Goal: Transaction & Acquisition: Purchase product/service

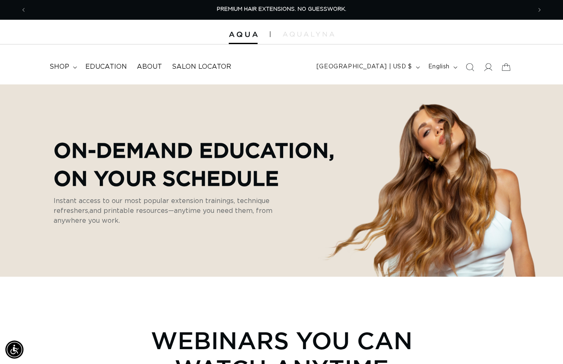
click at [62, 66] on span "shop" at bounding box center [59, 67] width 20 height 9
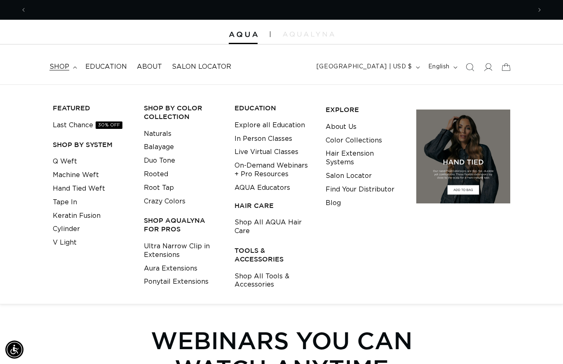
scroll to position [0, 505]
click at [68, 203] on link "Tape In" at bounding box center [65, 203] width 24 height 14
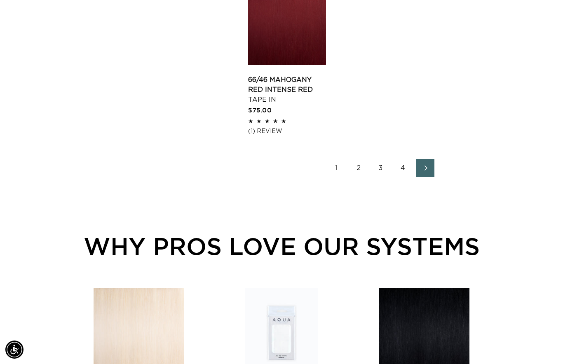
scroll to position [0, 1009]
click at [404, 177] on link "4" at bounding box center [403, 168] width 18 height 18
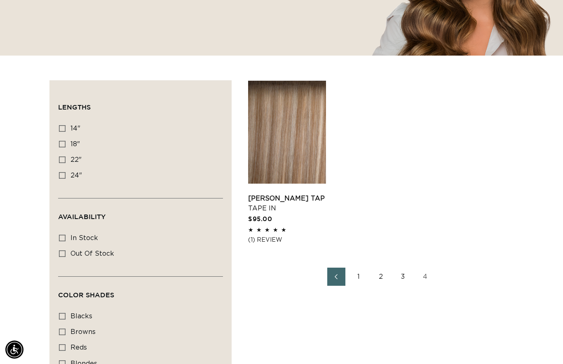
scroll to position [0, 1009]
click at [385, 278] on link "2" at bounding box center [381, 277] width 18 height 18
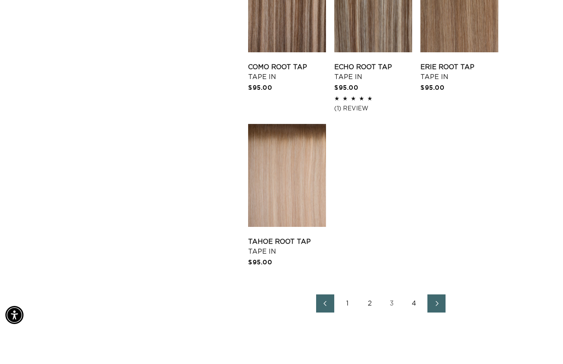
scroll to position [1012, 0]
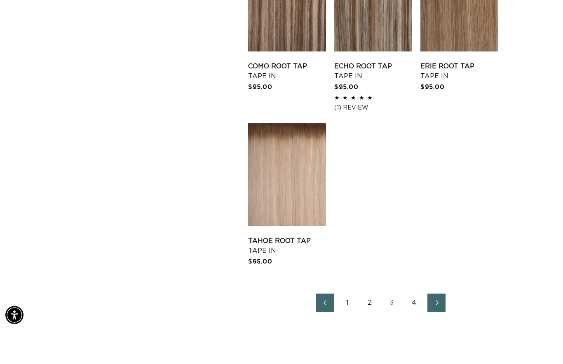
click at [416, 329] on link "4" at bounding box center [414, 338] width 18 height 18
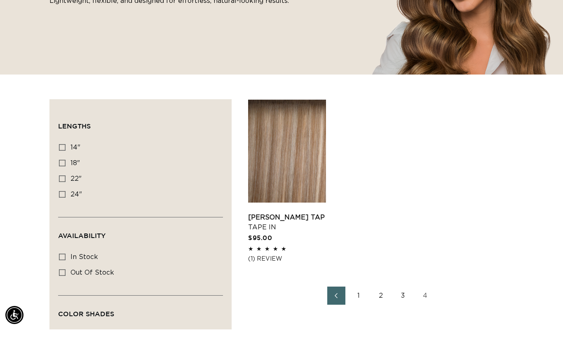
scroll to position [161, 0]
click at [302, 247] on link "Victoria Root Tap Tape In" at bounding box center [287, 257] width 78 height 20
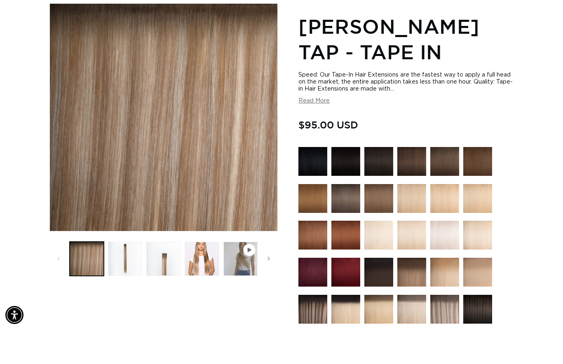
scroll to position [0, 505]
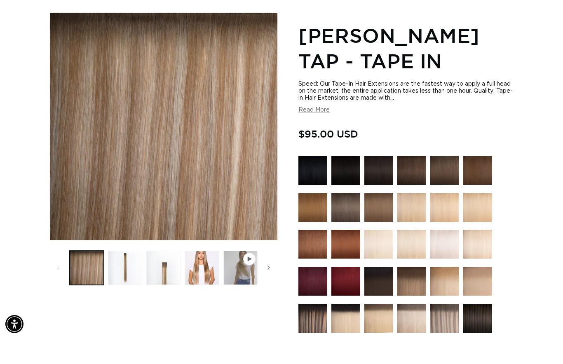
click at [161, 277] on button "Load image 3 in gallery view" at bounding box center [163, 294] width 34 height 34
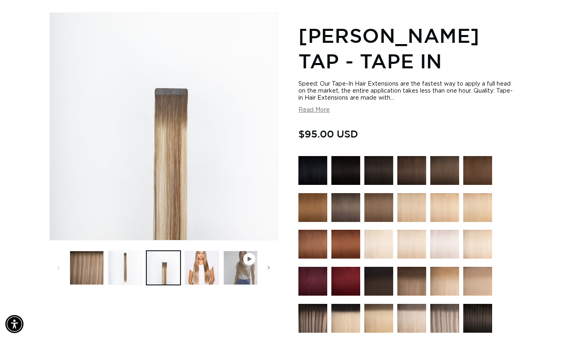
scroll to position [0, 1009]
click at [208, 277] on button "Load image 4 in gallery view" at bounding box center [202, 294] width 34 height 34
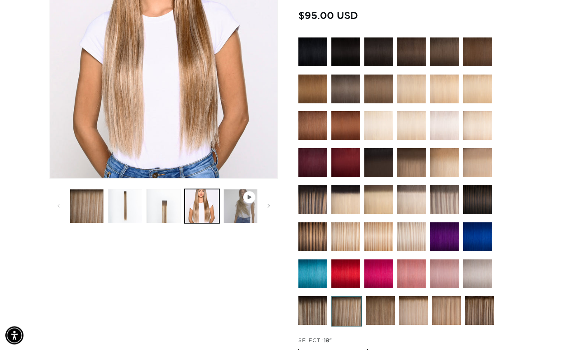
click at [416, 167] on img at bounding box center [411, 177] width 29 height 29
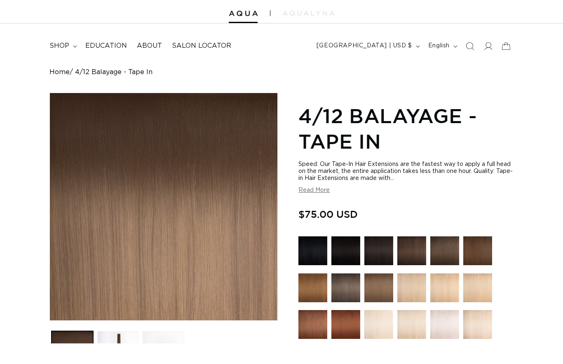
scroll to position [98, 0]
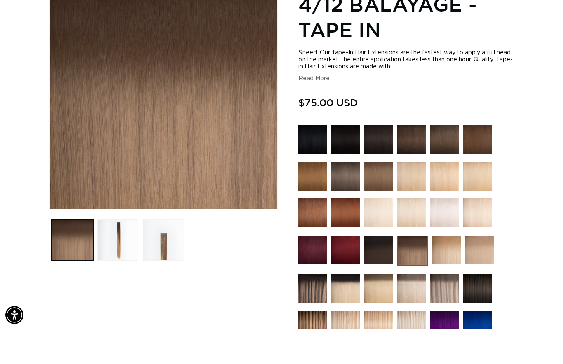
click at [120, 254] on button "Load image 2 in gallery view" at bounding box center [118, 275] width 42 height 42
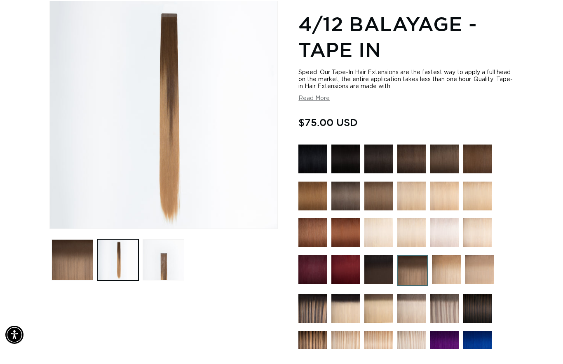
click at [158, 270] on button "Load image 3 in gallery view" at bounding box center [164, 275] width 42 height 42
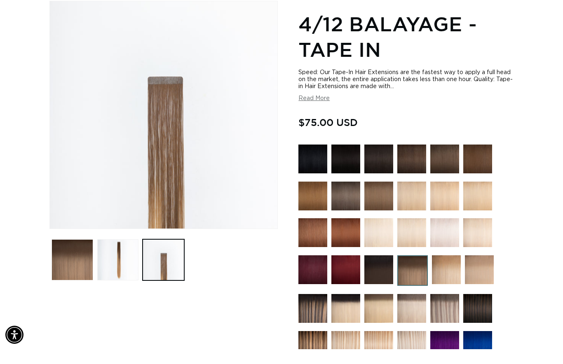
scroll to position [0, 505]
click at [128, 268] on button "Load image 2 in gallery view" at bounding box center [118, 275] width 42 height 42
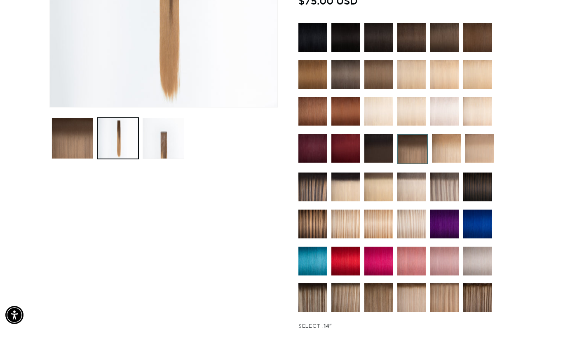
scroll to position [201, 0]
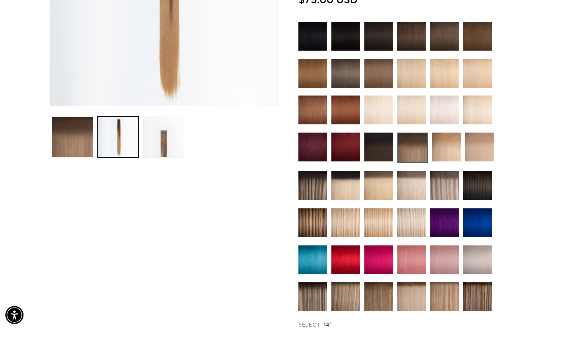
click at [348, 317] on img at bounding box center [345, 331] width 29 height 29
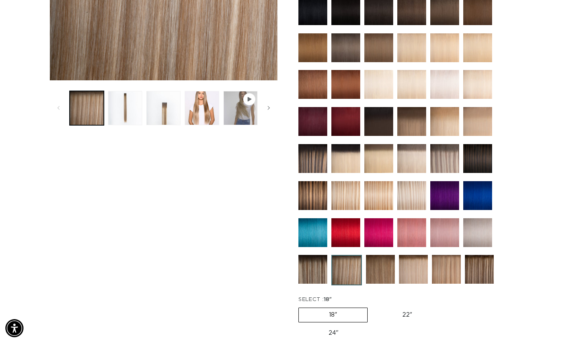
scroll to position [0, 1009]
click at [387, 277] on img at bounding box center [380, 291] width 29 height 29
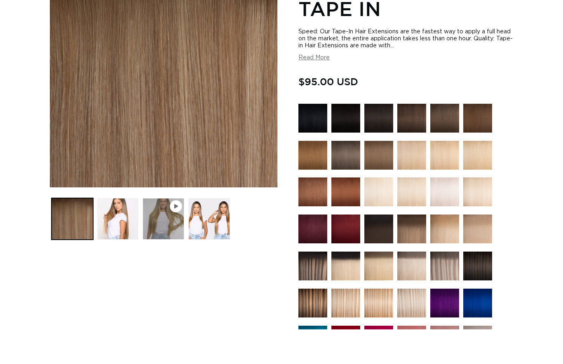
scroll to position [140, 0]
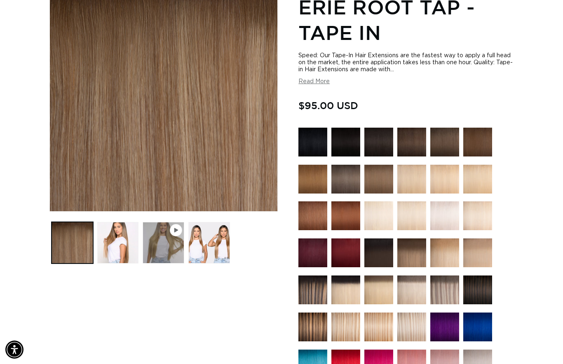
click at [121, 252] on button "Load image 2 in gallery view" at bounding box center [118, 243] width 42 height 42
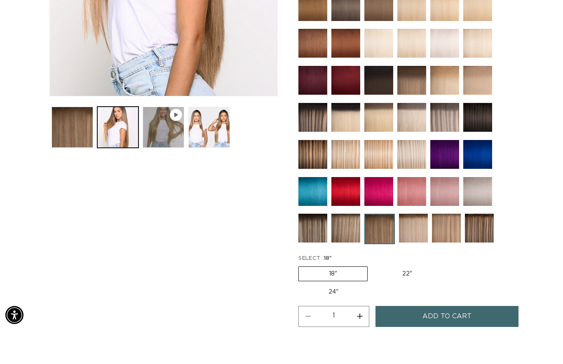
scroll to position [270, 0]
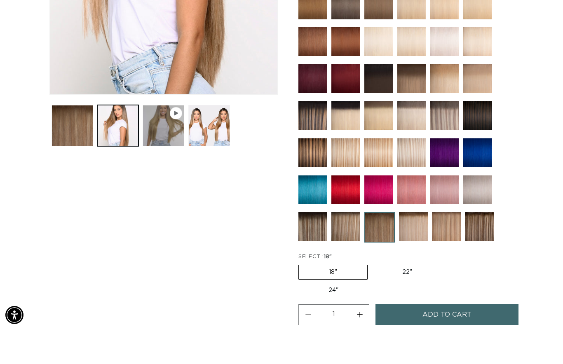
click at [410, 300] on label "22" Variant sold out or unavailable" at bounding box center [407, 307] width 70 height 14
click at [372, 298] on input "22" Variant sold out or unavailable" at bounding box center [372, 298] width 0 height 0
radio input "true"
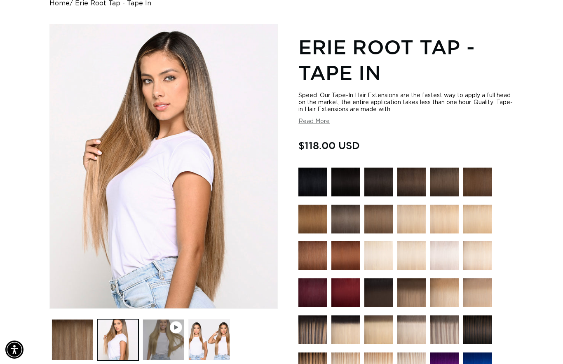
scroll to position [91, 0]
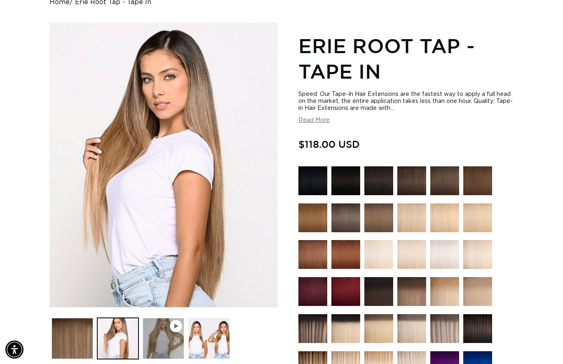
click at [320, 124] on button "Read More" at bounding box center [313, 120] width 31 height 7
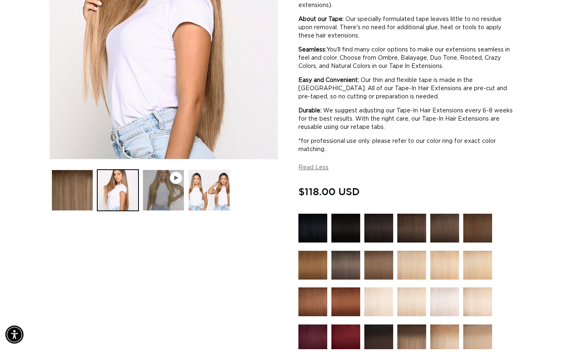
scroll to position [0, 0]
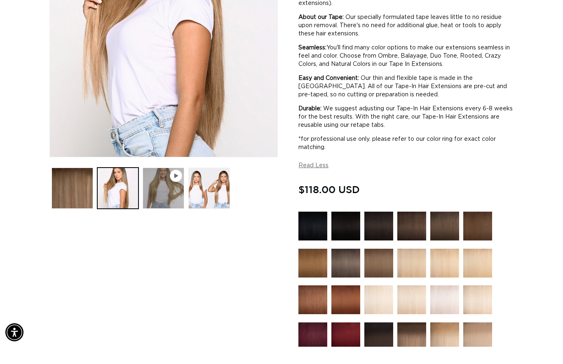
click at [222, 194] on button "Load image 3 in gallery view" at bounding box center [209, 206] width 42 height 42
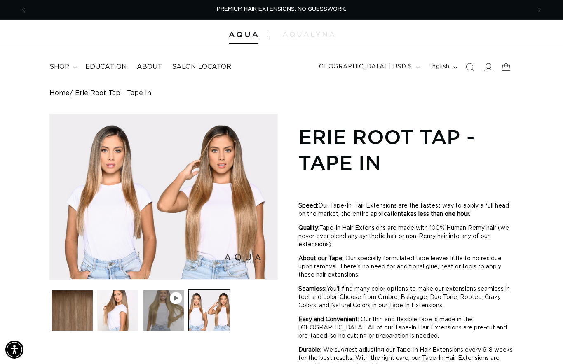
click at [173, 311] on button "Play video 1 in gallery view" at bounding box center [164, 311] width 42 height 42
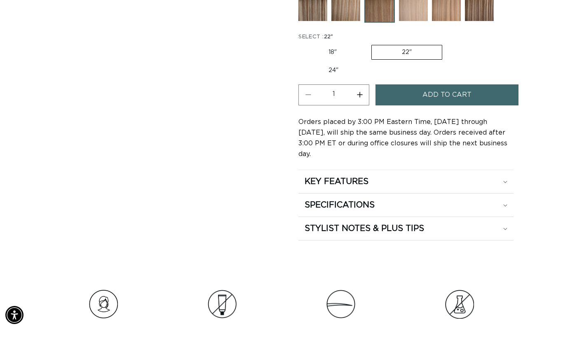
scroll to position [0, 505]
click at [506, 239] on icon at bounding box center [505, 240] width 4 height 2
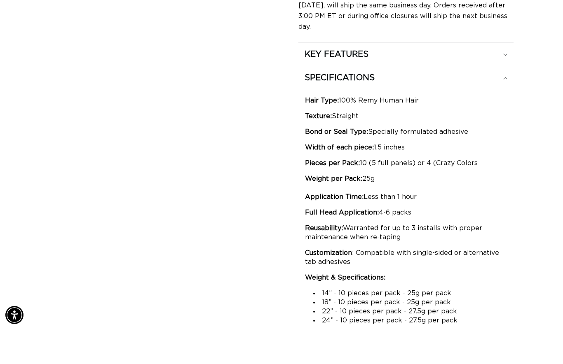
scroll to position [813, 0]
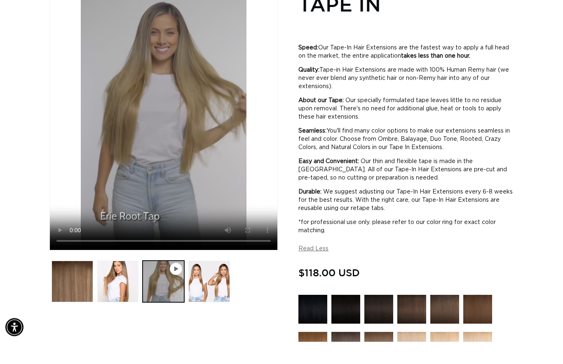
click at [121, 325] on button "Load image 2 in gallery view" at bounding box center [118, 305] width 42 height 42
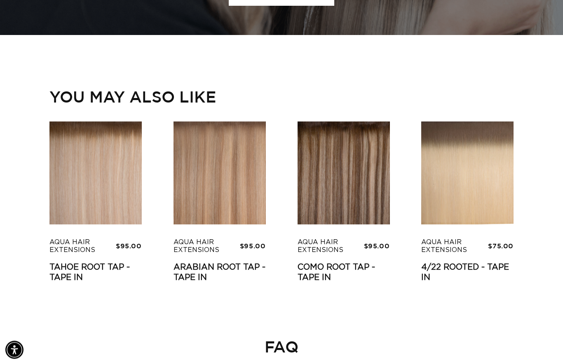
scroll to position [0, 0]
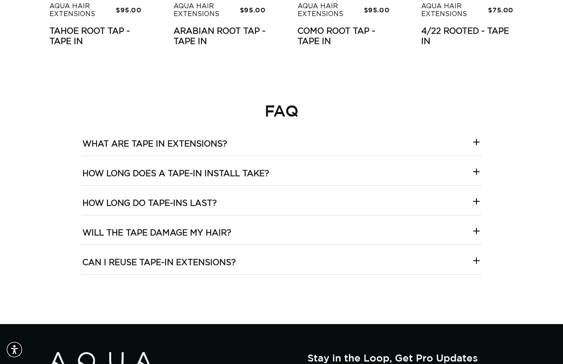
click at [472, 226] on icon at bounding box center [477, 231] width 10 height 10
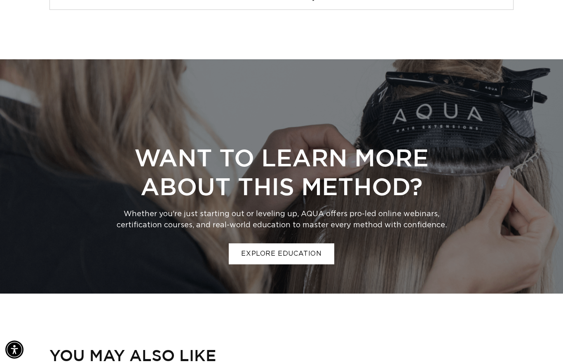
scroll to position [0, 505]
